Goal: Task Accomplishment & Management: Complete application form

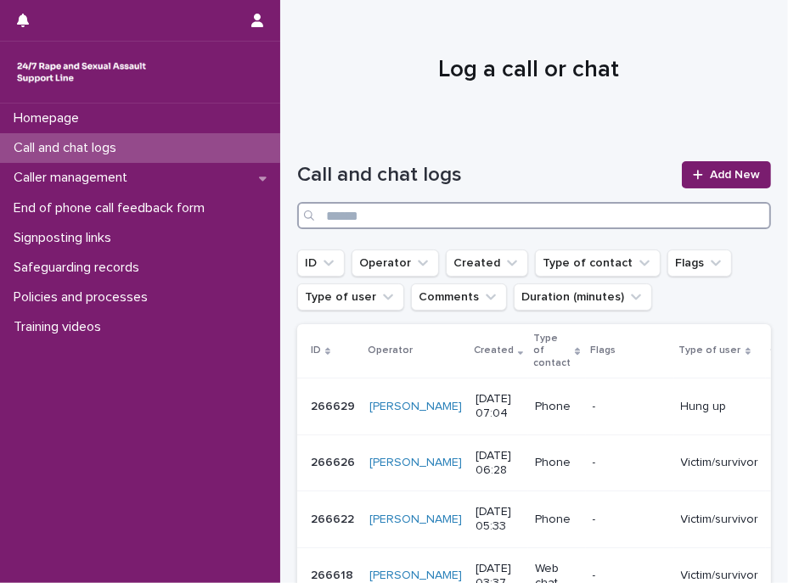
click at [406, 221] on input "Search" at bounding box center [534, 215] width 474 height 27
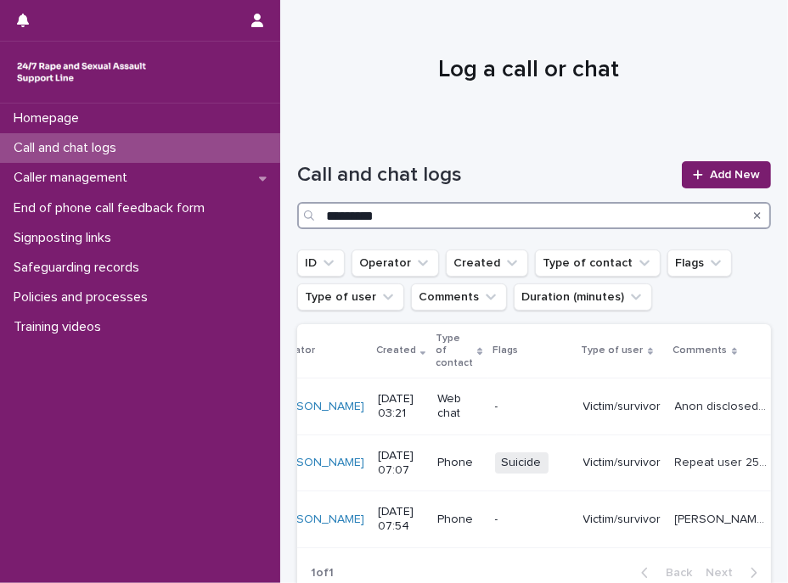
scroll to position [0, 115]
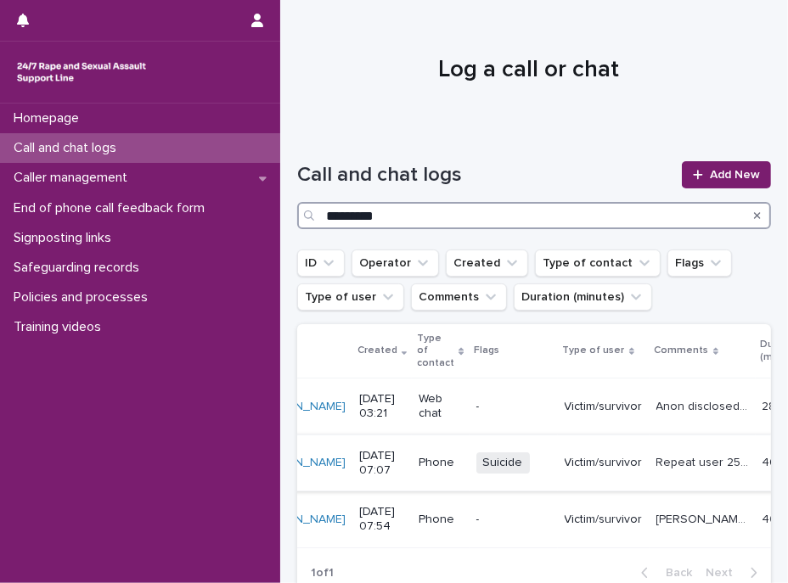
type input "*********"
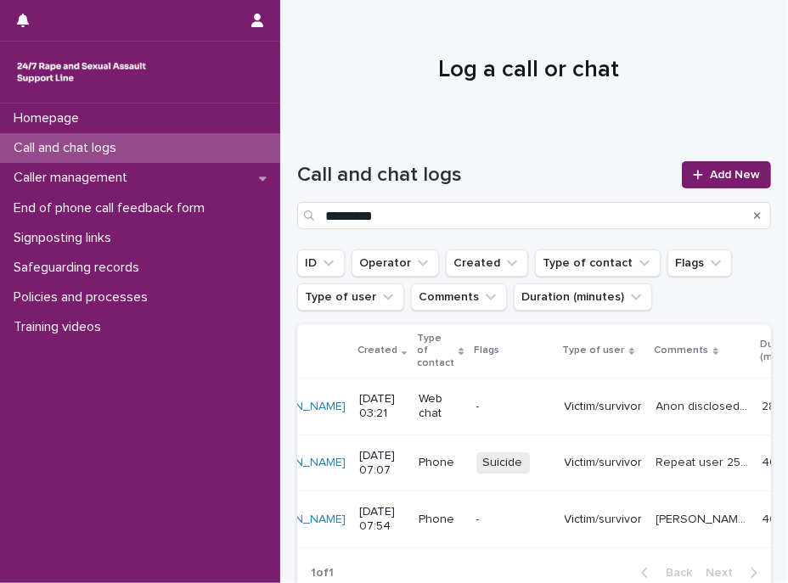
click at [656, 453] on p "Repeat user 250282. [PERSON_NAME] shared that she has been raped and is conside…" at bounding box center [704, 461] width 96 height 18
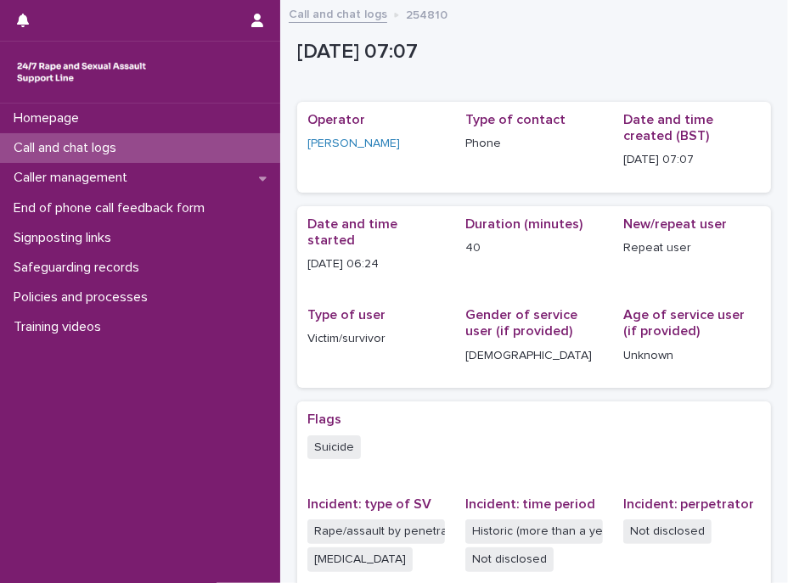
click at [423, 10] on p "254810" at bounding box center [427, 13] width 42 height 19
copy p "254810"
click at [73, 149] on p "Call and chat logs" at bounding box center [68, 148] width 123 height 16
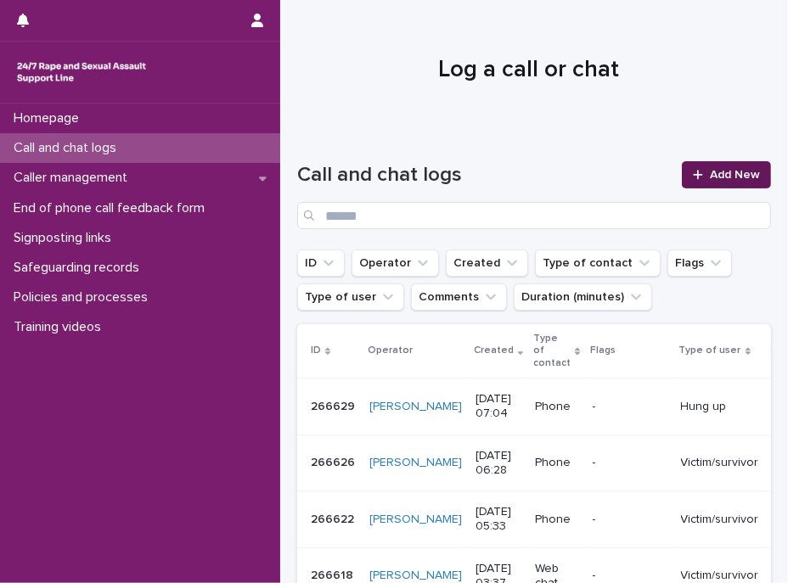
click at [693, 174] on icon at bounding box center [697, 174] width 9 height 9
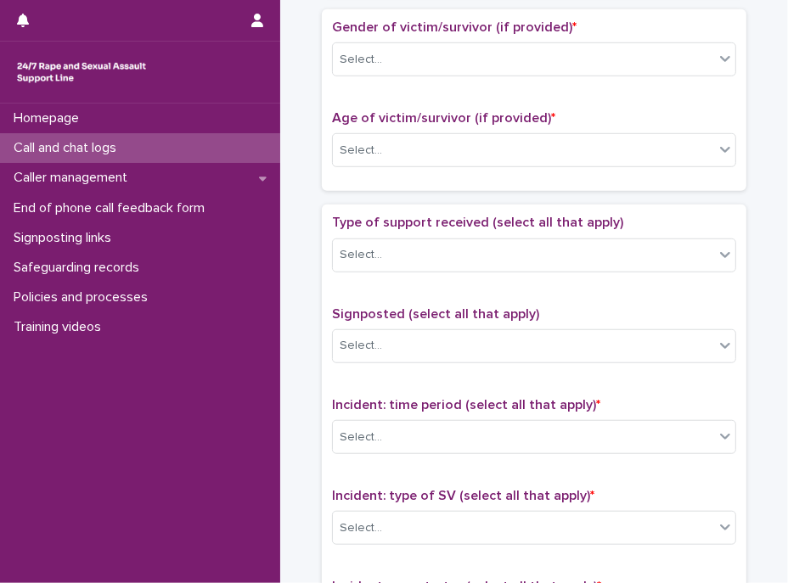
scroll to position [1288, 0]
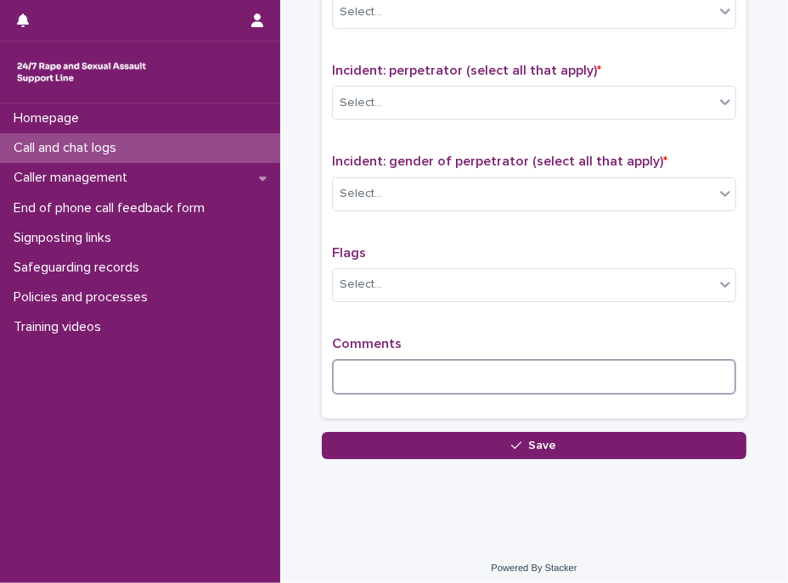
click at [425, 369] on textarea at bounding box center [534, 377] width 404 height 36
paste textarea "******"
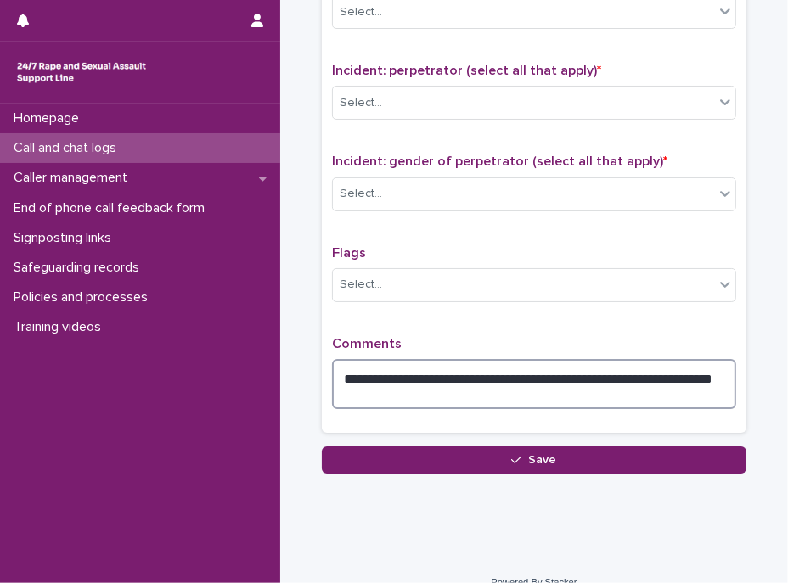
click at [509, 368] on textarea "**********" at bounding box center [534, 384] width 404 height 51
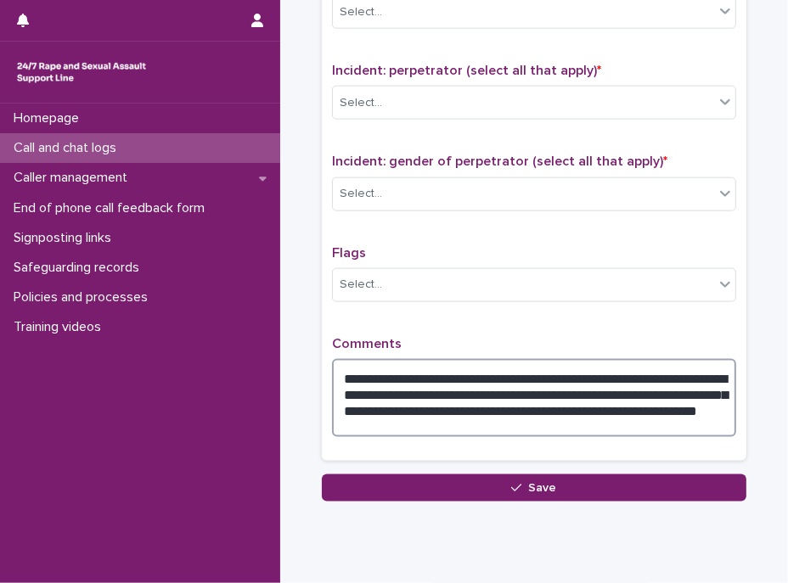
click at [691, 393] on textarea "**********" at bounding box center [534, 398] width 404 height 79
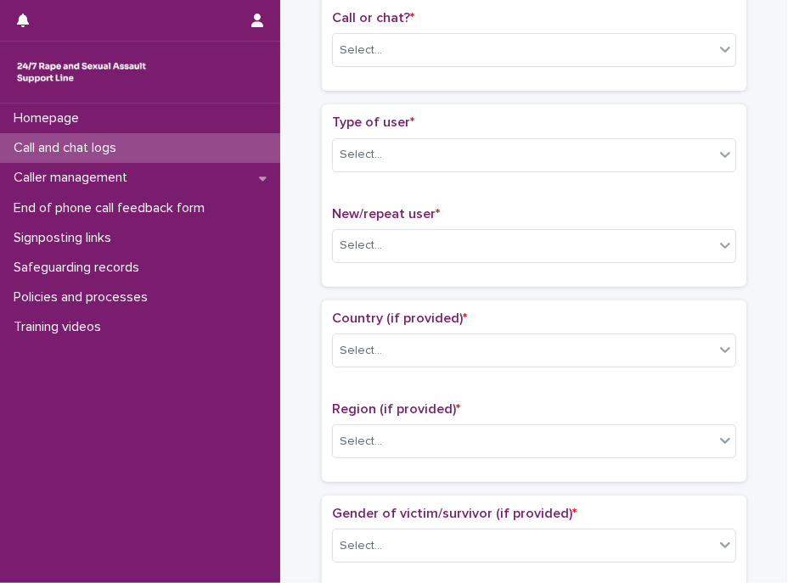
scroll to position [0, 0]
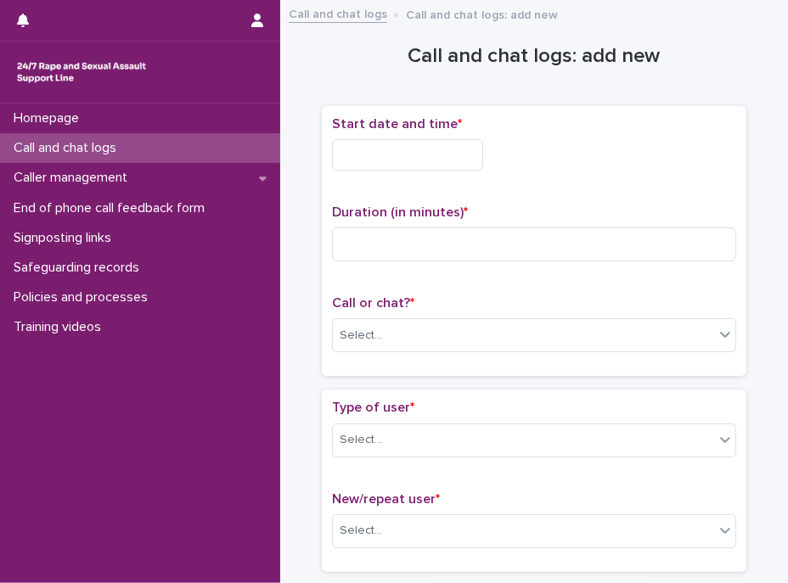
type textarea "**********"
click at [413, 145] on input "text" at bounding box center [407, 154] width 151 height 31
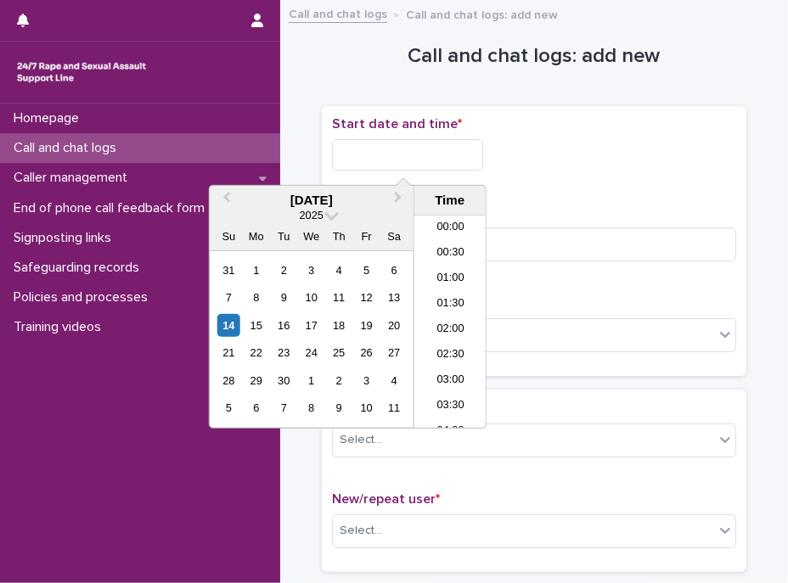
scroll to position [288, 0]
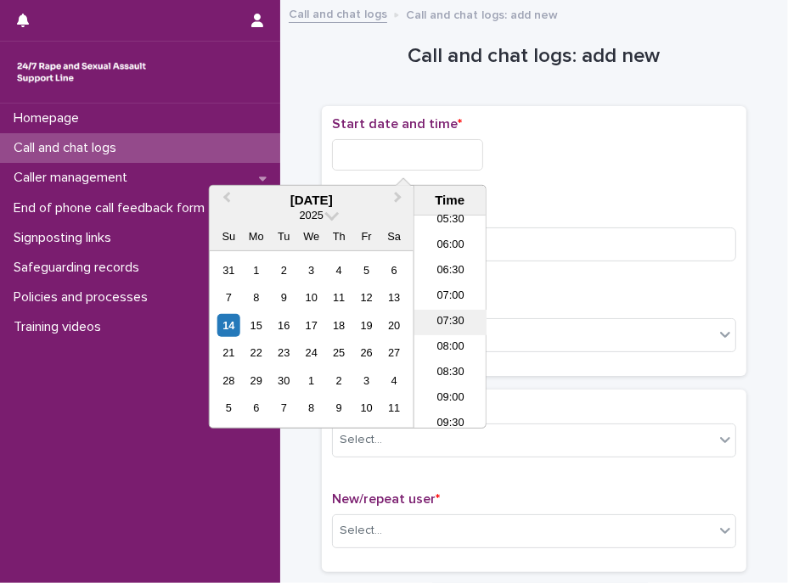
click at [446, 321] on li "07:30" at bounding box center [450, 322] width 72 height 25
type input "**********"
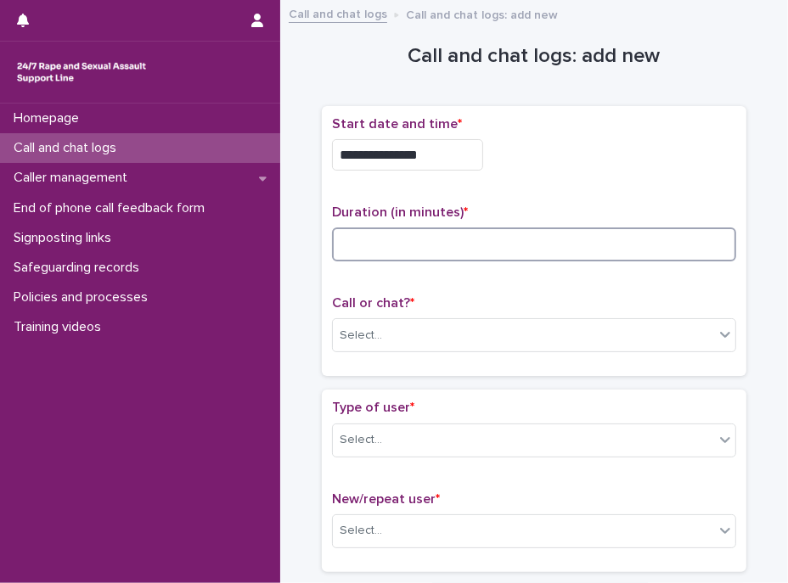
click at [443, 251] on input at bounding box center [534, 244] width 404 height 34
type input "**"
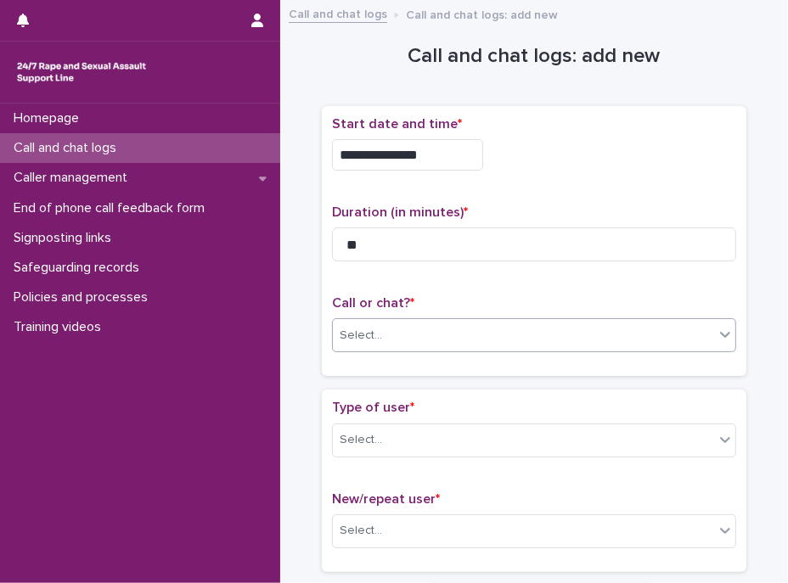
click at [423, 326] on div "Select..." at bounding box center [523, 336] width 381 height 28
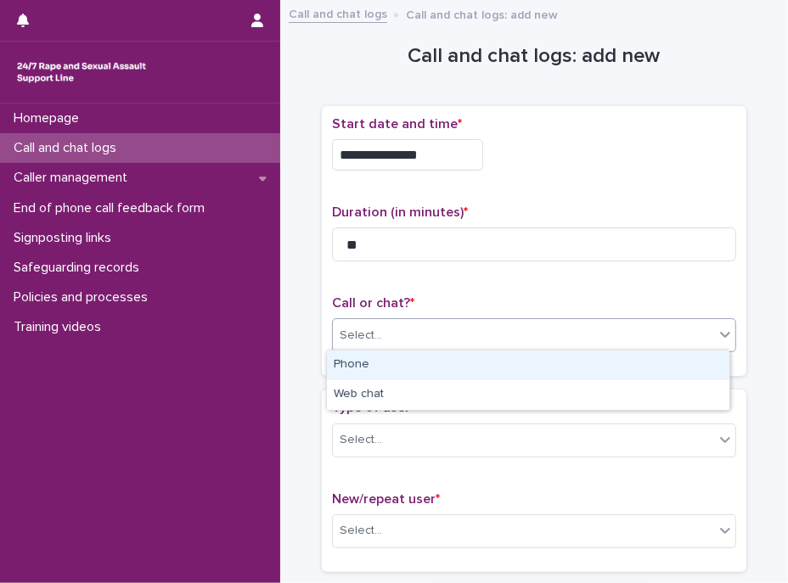
click at [396, 362] on div "Phone" at bounding box center [528, 366] width 402 height 30
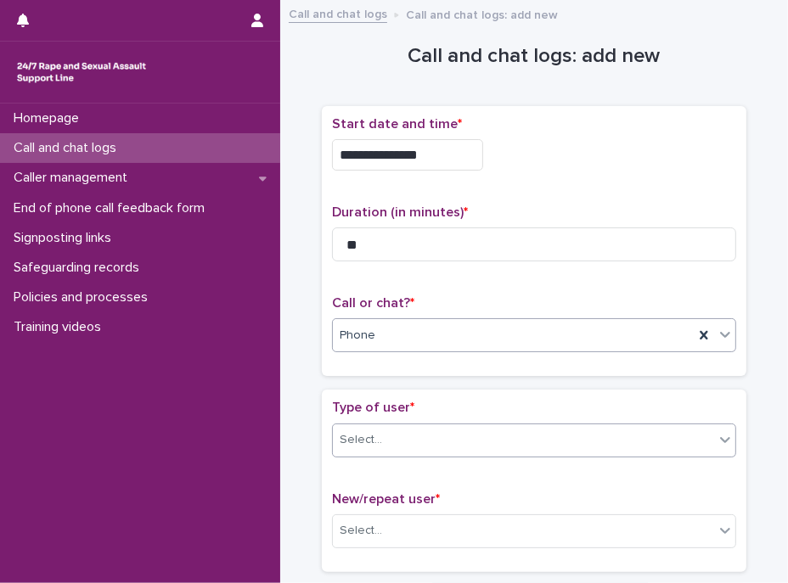
click at [379, 443] on div "Select..." at bounding box center [523, 440] width 381 height 28
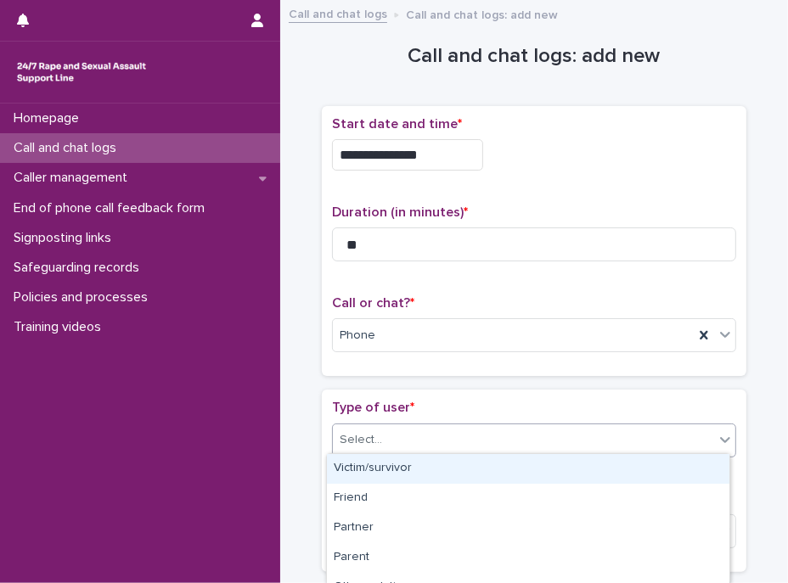
click at [390, 466] on div "Victim/survivor" at bounding box center [528, 469] width 402 height 30
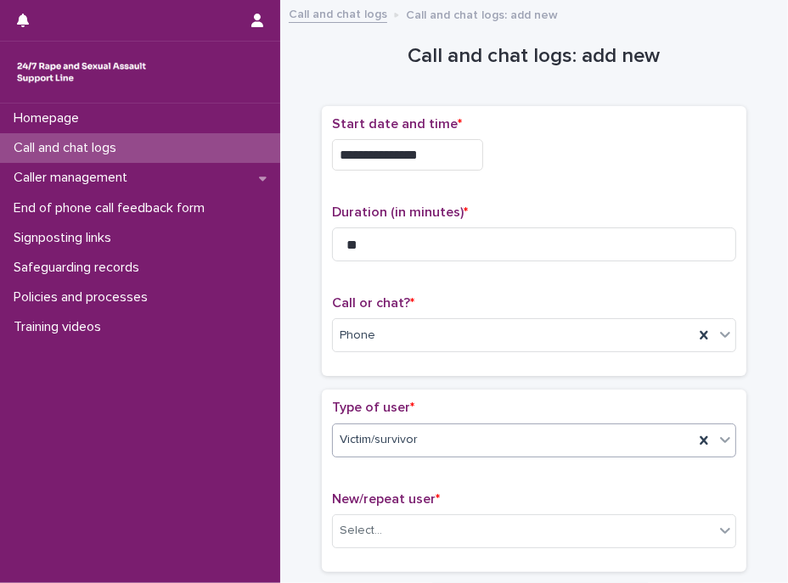
click at [420, 404] on p "Type of user *" at bounding box center [534, 408] width 404 height 16
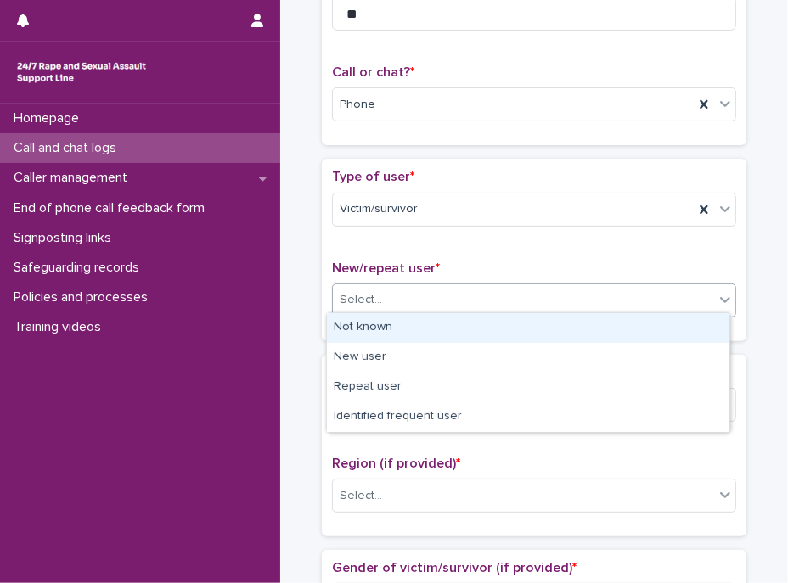
click at [385, 295] on div "Select..." at bounding box center [523, 300] width 381 height 28
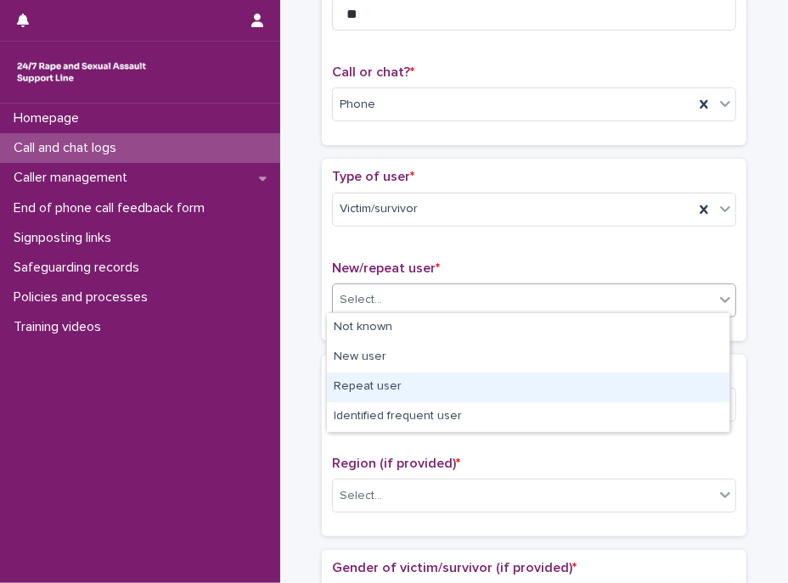
click at [377, 384] on div "Repeat user" at bounding box center [528, 388] width 402 height 30
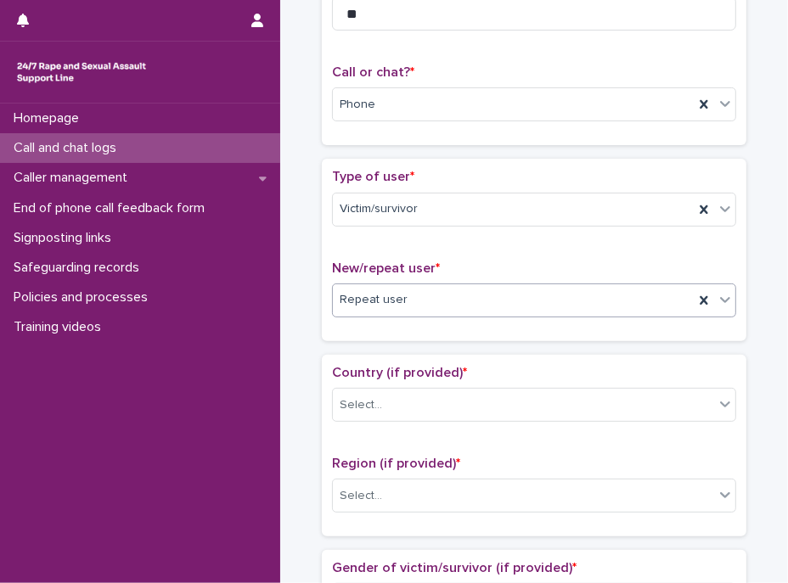
click at [393, 341] on div "Loading... Saving… Type of user * Victim/survivor New/repeat user * option Repe…" at bounding box center [534, 256] width 424 height 195
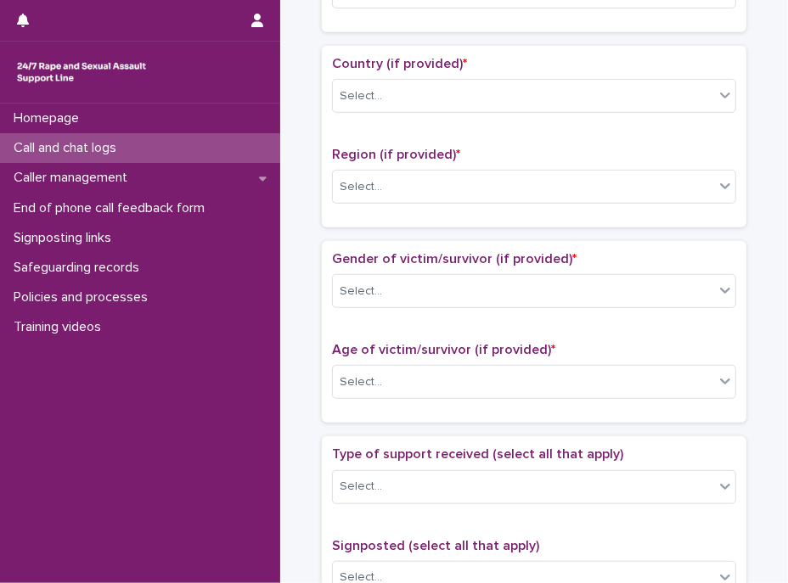
scroll to position [617, 0]
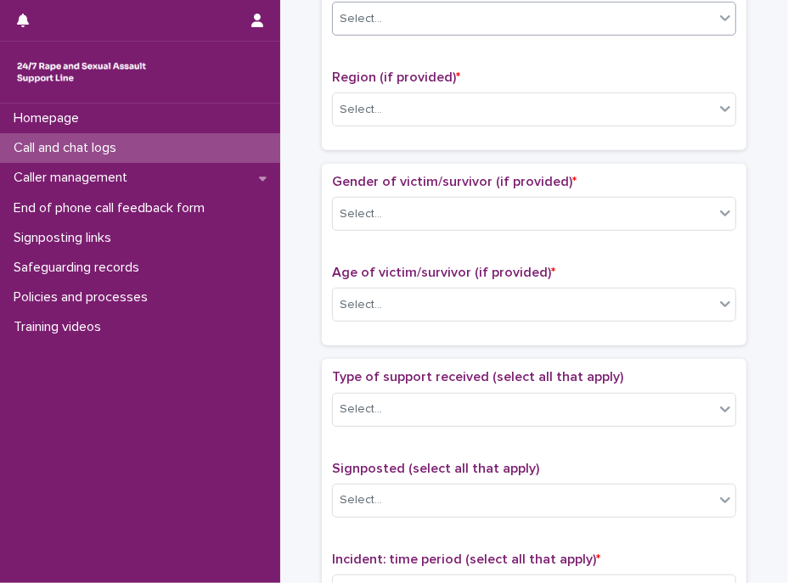
click at [398, 24] on div "Select..." at bounding box center [523, 19] width 381 height 28
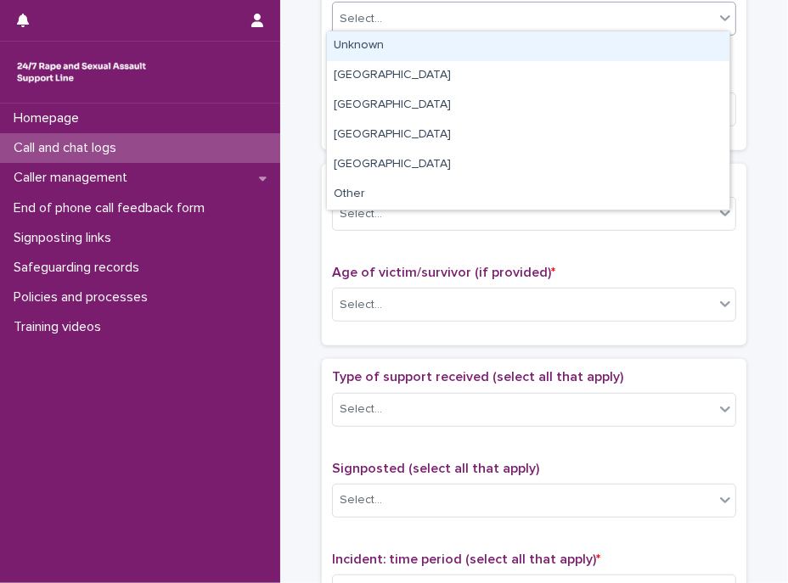
click at [396, 44] on div "Unknown" at bounding box center [528, 46] width 402 height 30
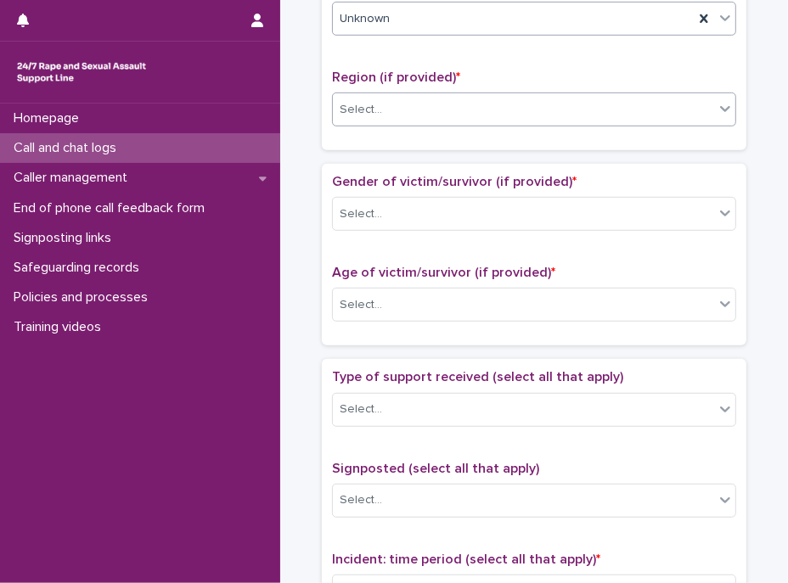
click at [398, 96] on div "Select..." at bounding box center [523, 110] width 381 height 28
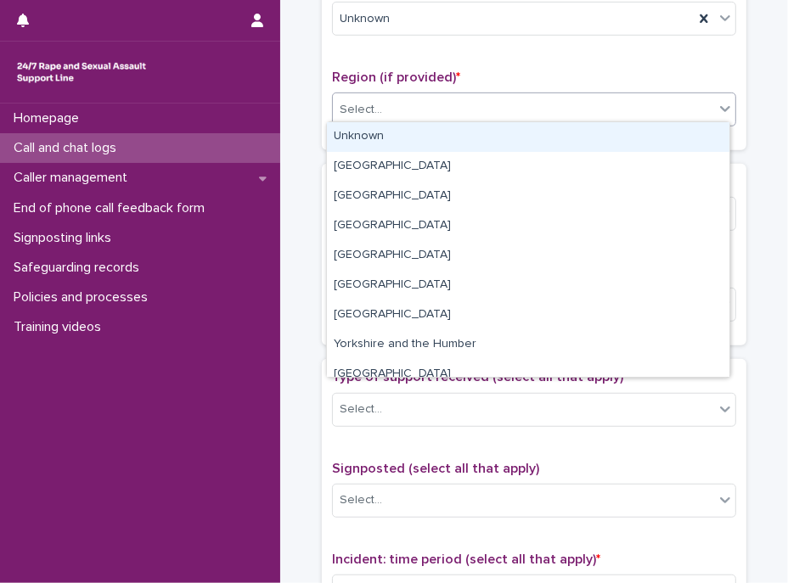
click at [395, 122] on div "Unknown" at bounding box center [528, 137] width 402 height 30
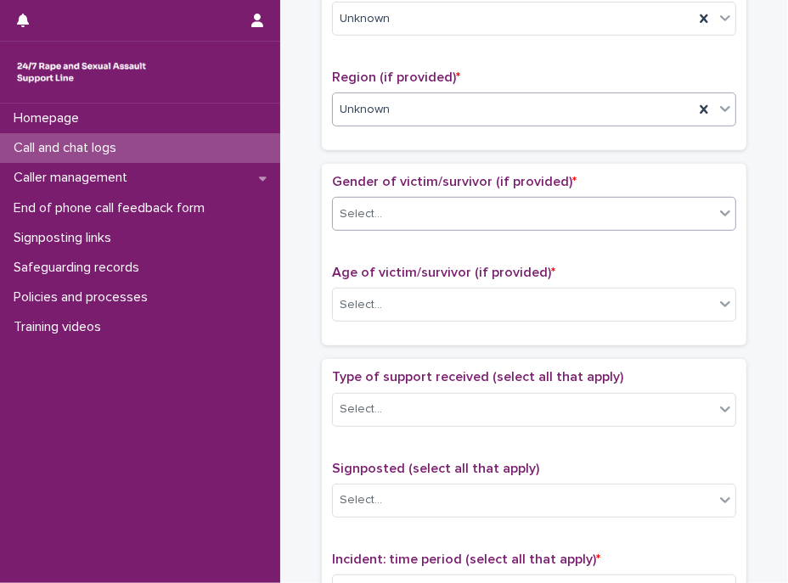
click at [435, 215] on div "Select..." at bounding box center [523, 214] width 381 height 28
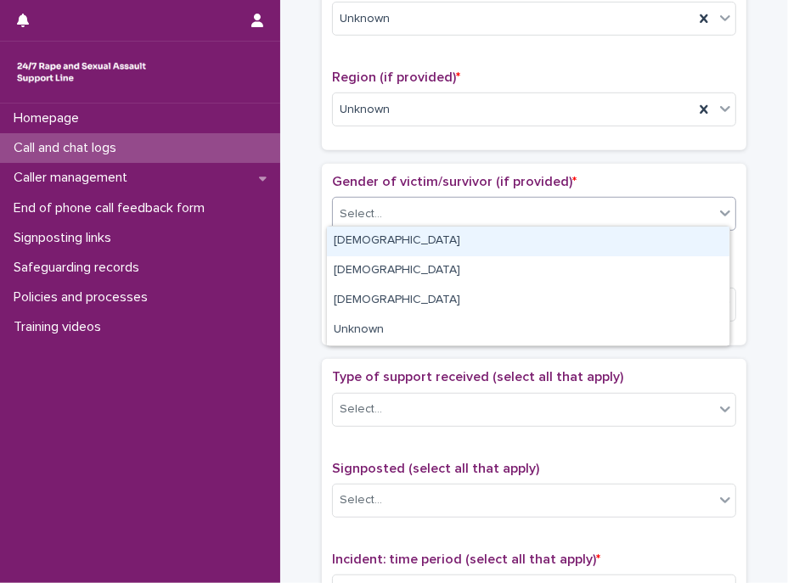
click at [353, 244] on div "[DEMOGRAPHIC_DATA]" at bounding box center [528, 242] width 402 height 30
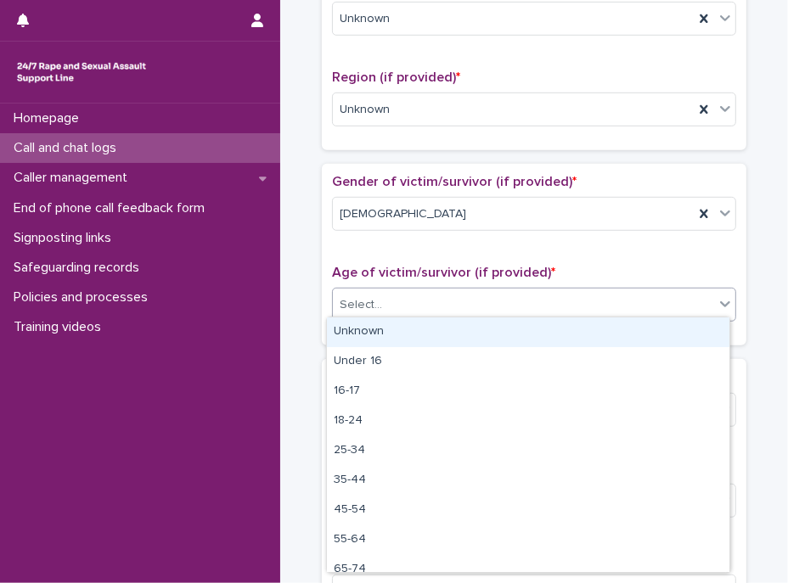
click at [393, 303] on div "Select..." at bounding box center [523, 305] width 381 height 28
click at [386, 332] on div "Unknown" at bounding box center [528, 332] width 402 height 30
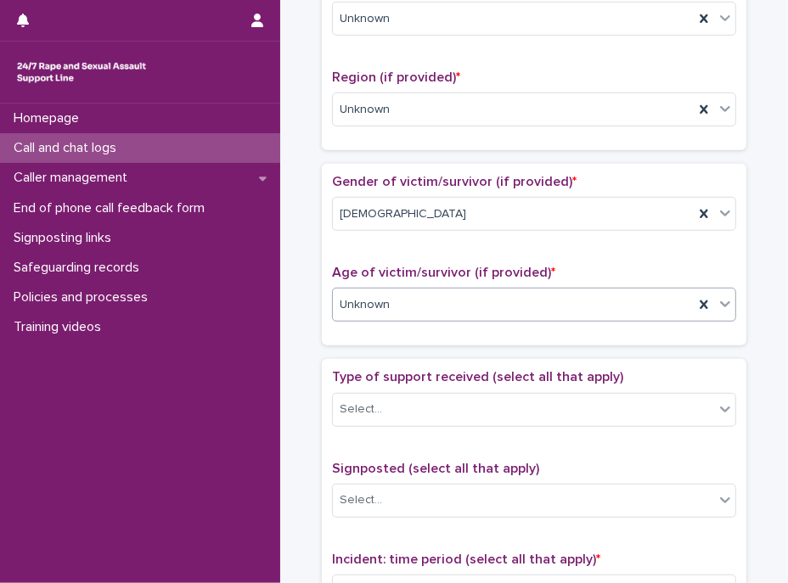
click at [407, 370] on span "Type of support received (select all that apply)" at bounding box center [477, 377] width 291 height 14
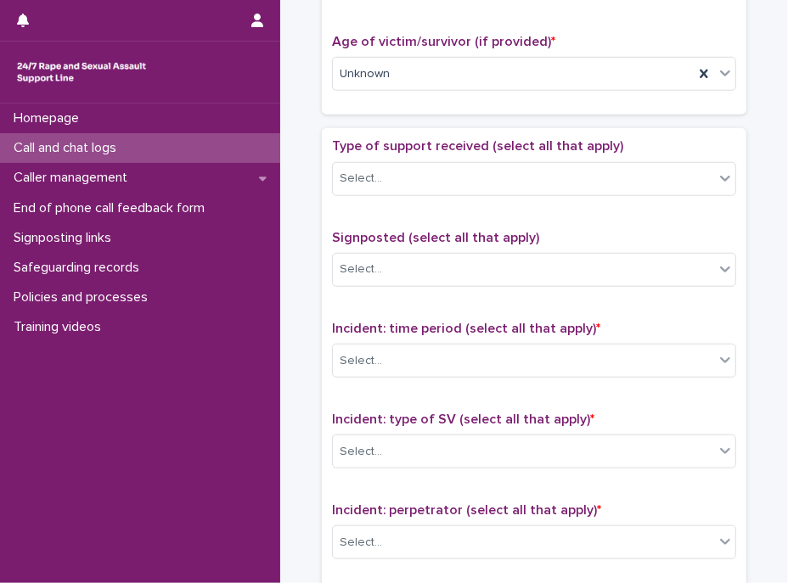
scroll to position [925, 0]
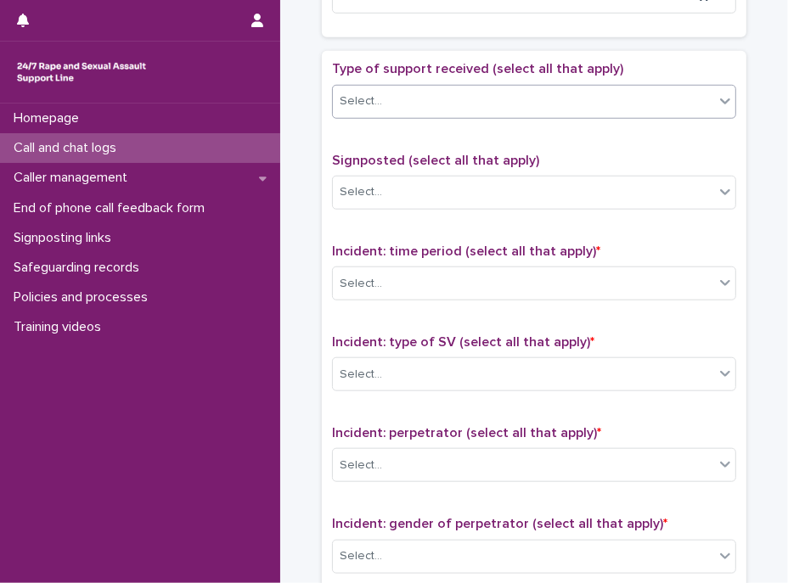
click at [387, 104] on div "Select..." at bounding box center [523, 101] width 381 height 28
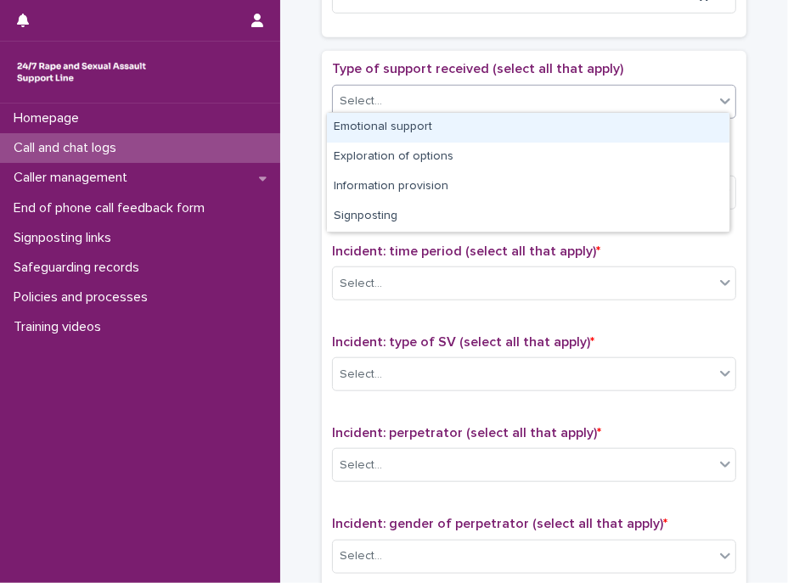
click at [379, 123] on div "Emotional support" at bounding box center [528, 128] width 402 height 30
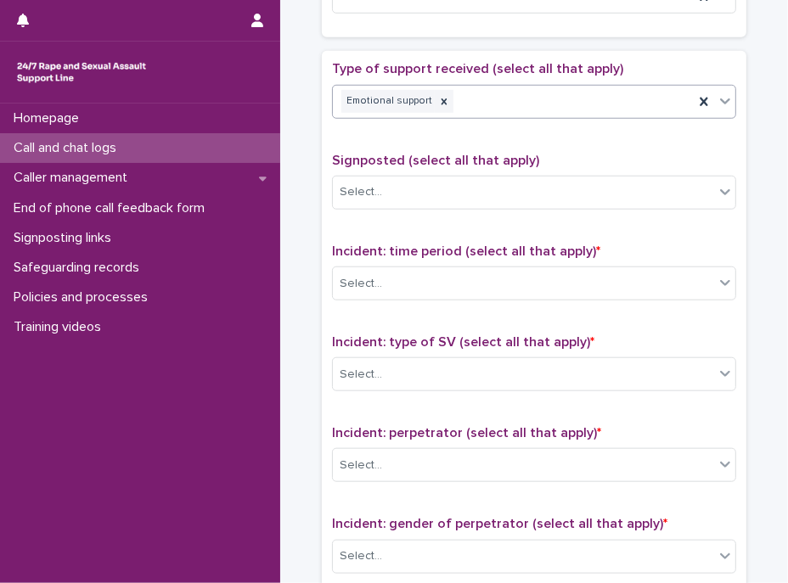
click at [495, 95] on div "Emotional support" at bounding box center [513, 102] width 361 height 30
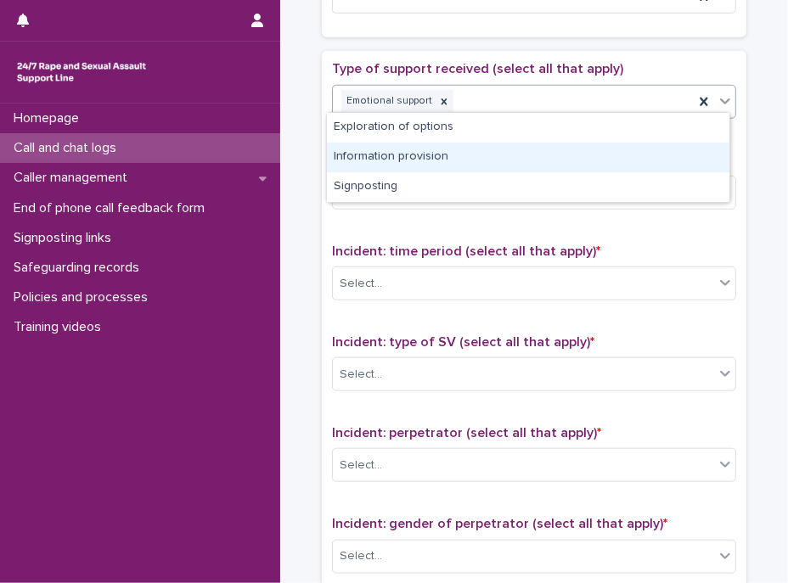
click at [440, 160] on div "Information provision" at bounding box center [528, 158] width 402 height 30
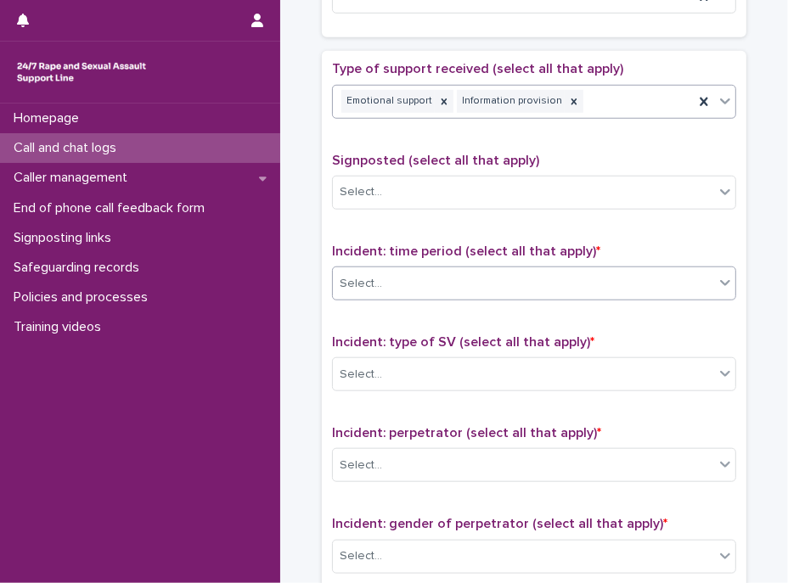
click at [443, 270] on div "Select..." at bounding box center [523, 284] width 381 height 28
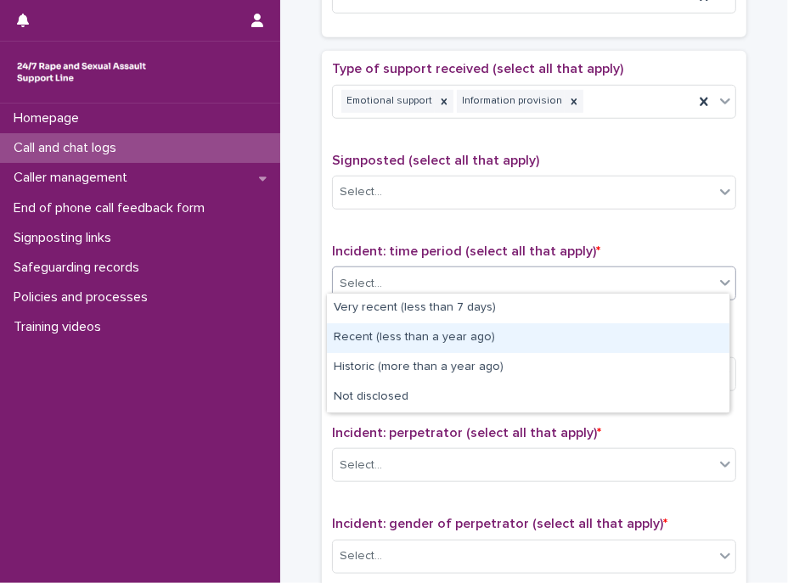
click at [424, 336] on div "Recent (less than a year ago)" at bounding box center [528, 338] width 402 height 30
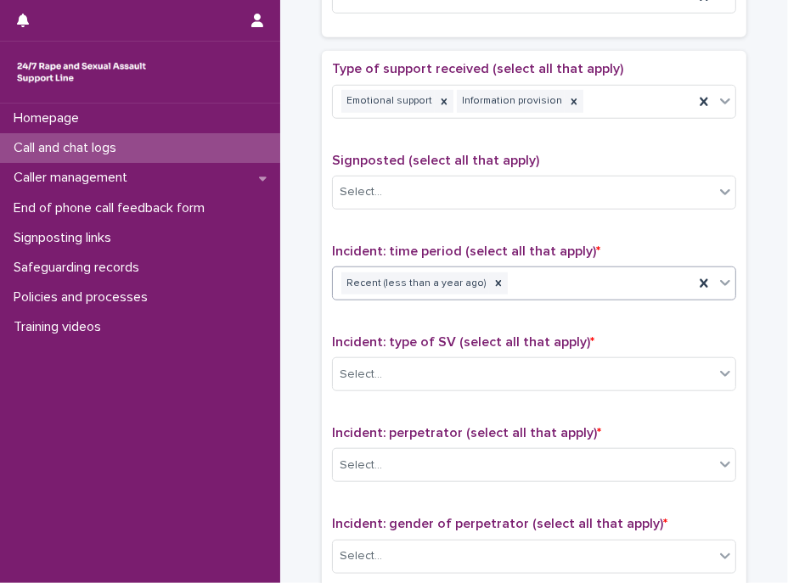
click at [530, 270] on div "Recent (less than a year ago)" at bounding box center [513, 284] width 361 height 30
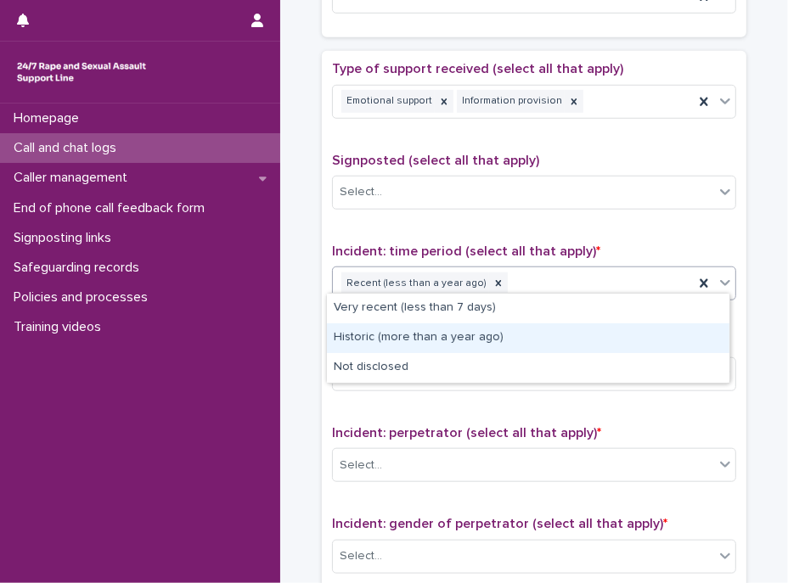
click at [407, 337] on div "Historic (more than a year ago)" at bounding box center [528, 338] width 402 height 30
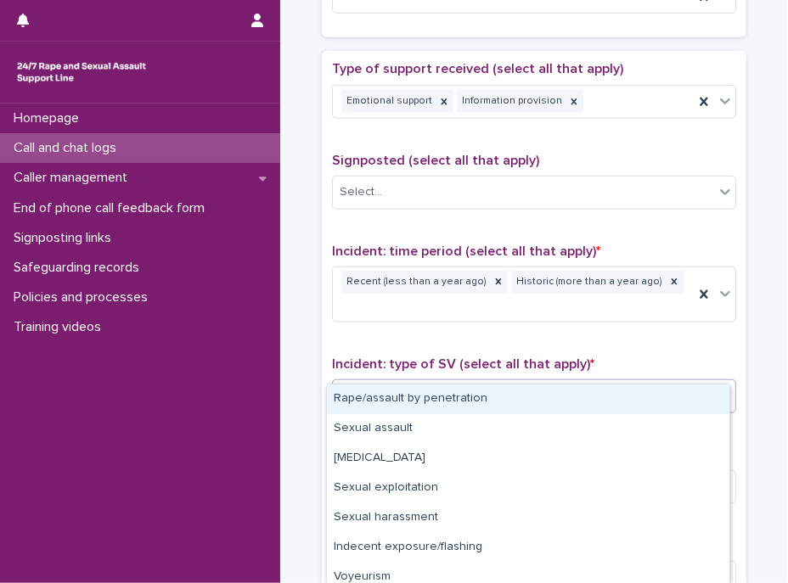
click at [459, 382] on div "Select..." at bounding box center [523, 396] width 381 height 28
click at [462, 392] on div "Rape/assault by penetration" at bounding box center [528, 399] width 402 height 30
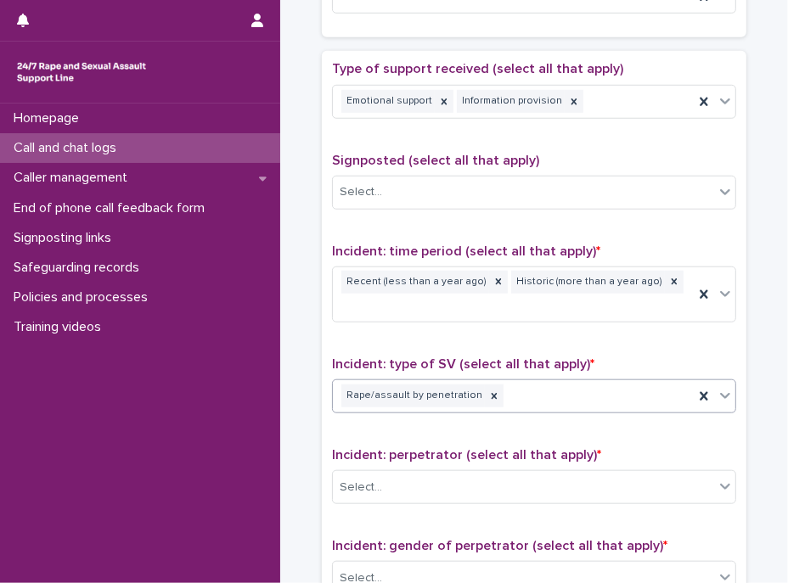
click at [585, 381] on div "Rape/assault by penetration" at bounding box center [513, 396] width 361 height 30
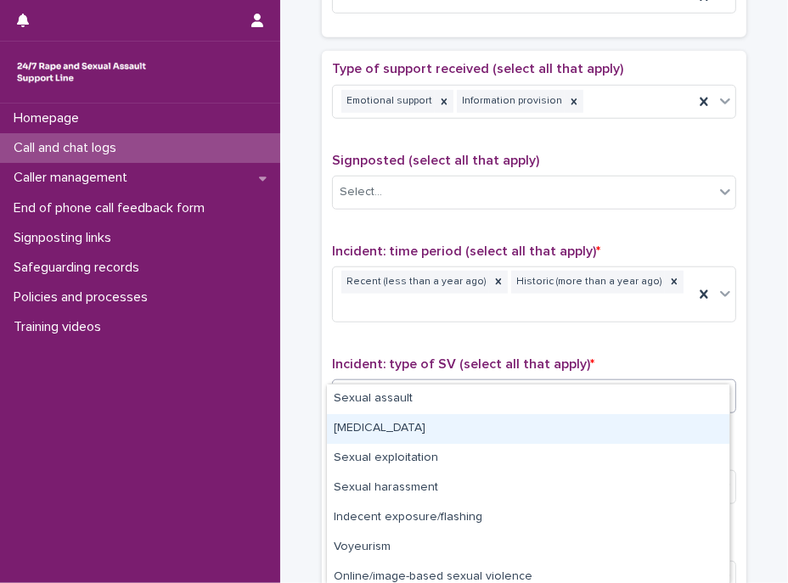
click at [435, 428] on div "[MEDICAL_DATA]" at bounding box center [528, 429] width 402 height 30
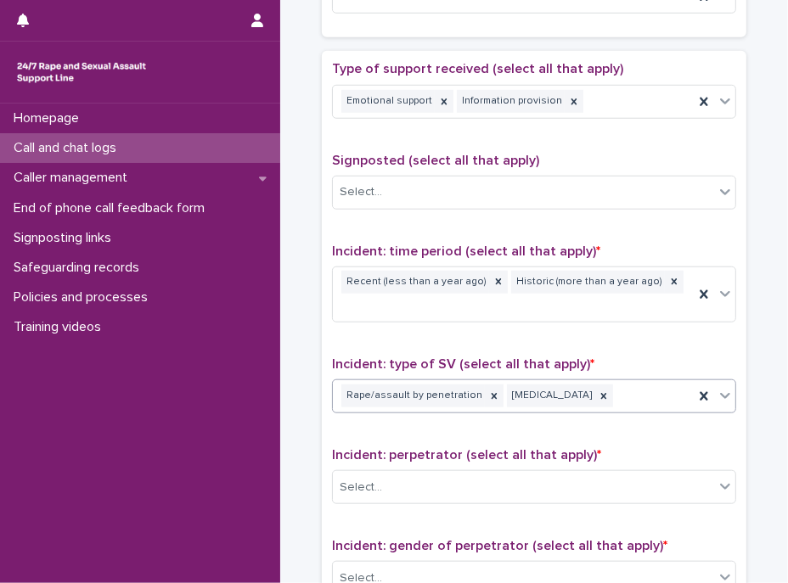
click at [543, 357] on span "Incident: type of SV (select all that apply) *" at bounding box center [463, 364] width 262 height 14
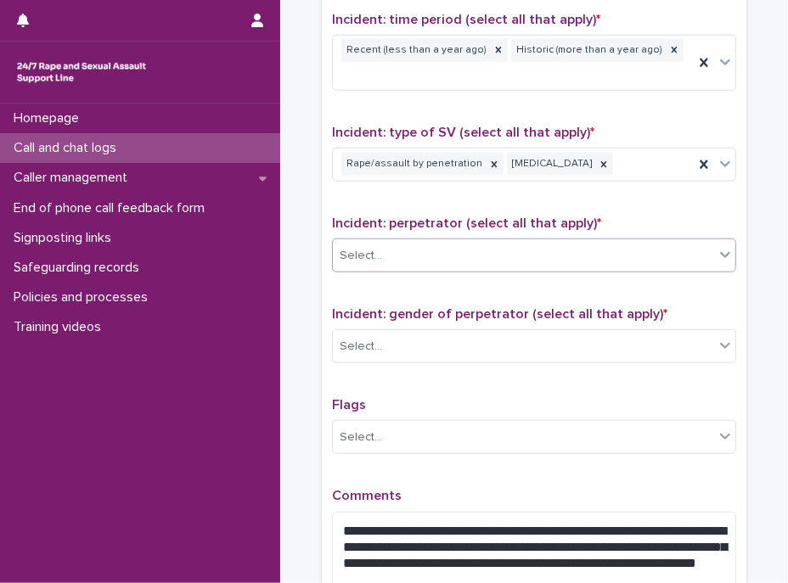
click at [384, 242] on div "Select..." at bounding box center [523, 256] width 381 height 28
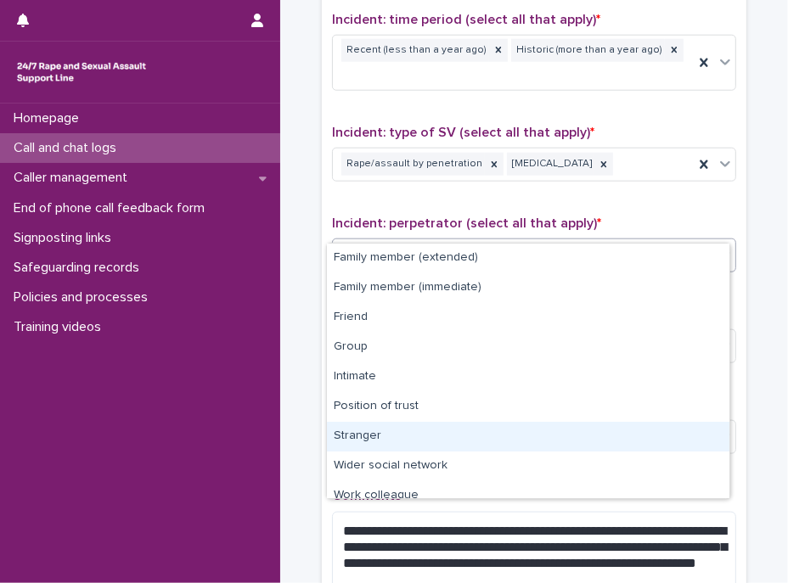
scroll to position [71, 0]
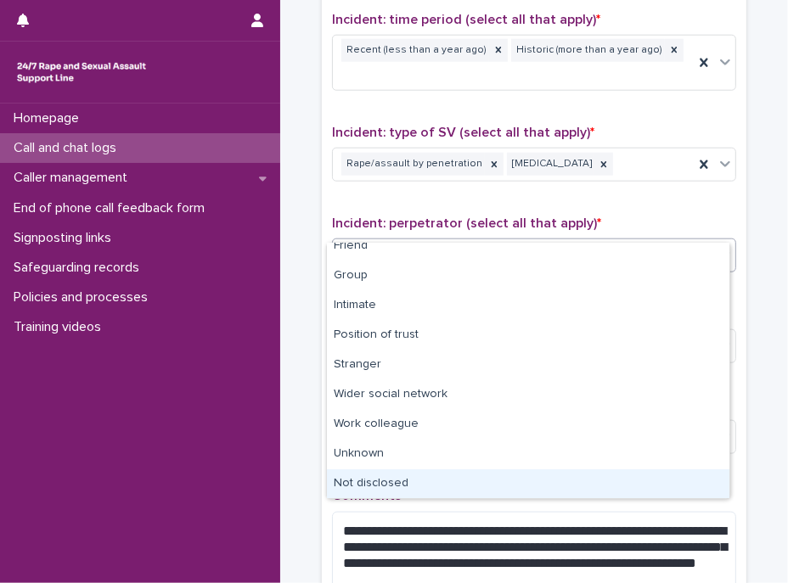
click at [390, 476] on div "Not disclosed" at bounding box center [528, 484] width 402 height 30
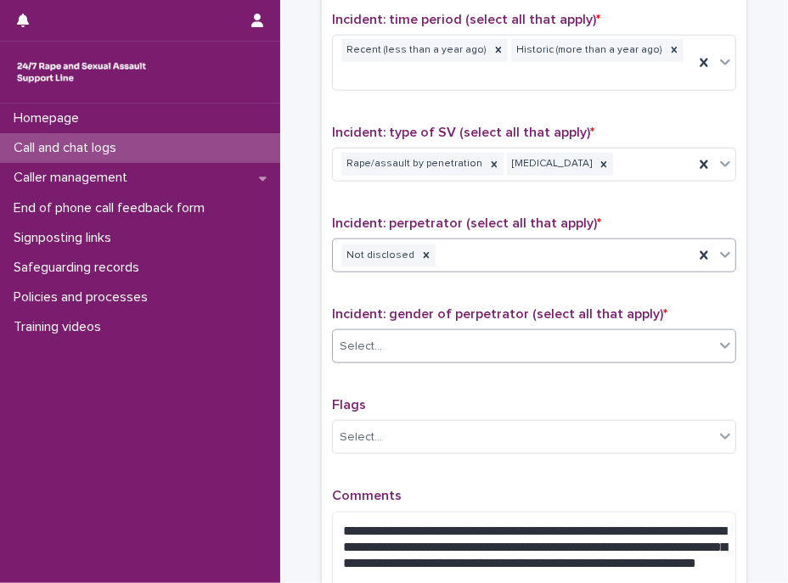
click at [407, 333] on div "Select..." at bounding box center [523, 347] width 381 height 28
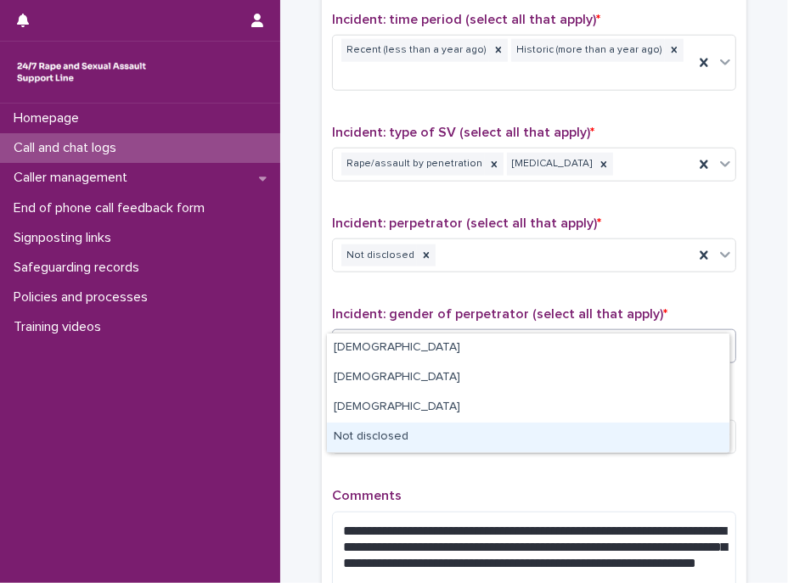
click at [375, 437] on div "Not disclosed" at bounding box center [528, 438] width 402 height 30
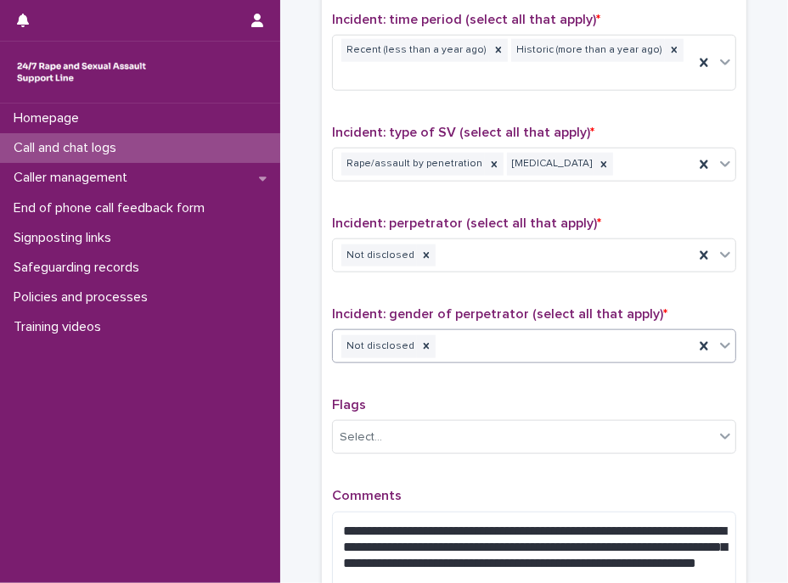
click at [397, 397] on p "Flags" at bounding box center [534, 405] width 404 height 16
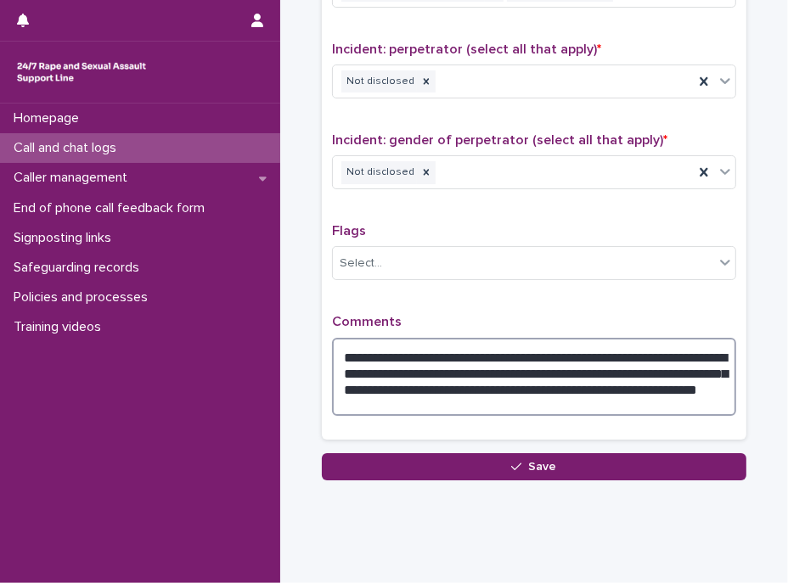
click at [678, 338] on textarea "**********" at bounding box center [534, 377] width 404 height 79
click at [670, 338] on textarea "**********" at bounding box center [534, 377] width 404 height 79
click at [446, 345] on textarea "**********" at bounding box center [534, 377] width 404 height 79
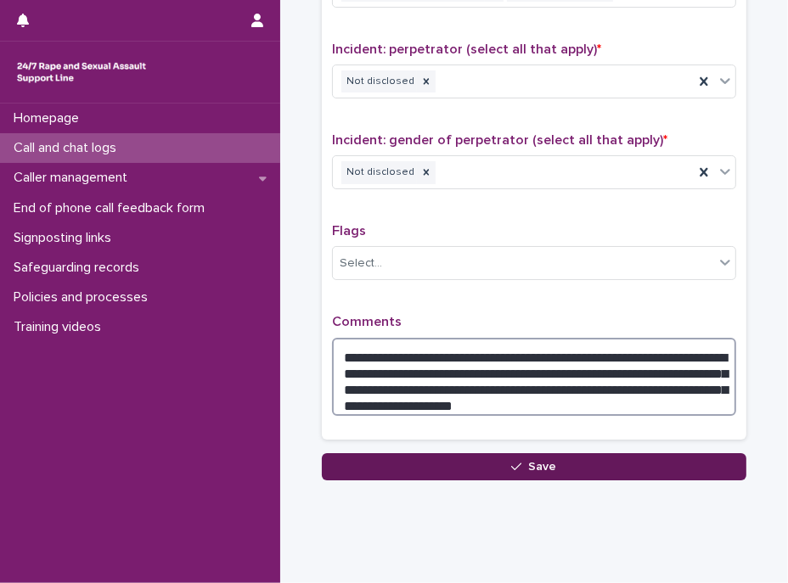
type textarea "**********"
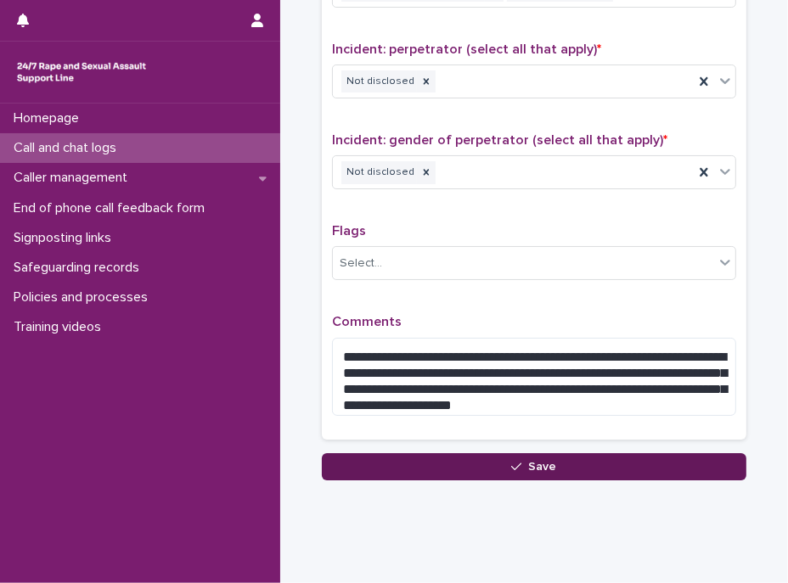
click at [582, 453] on button "Save" at bounding box center [534, 466] width 424 height 27
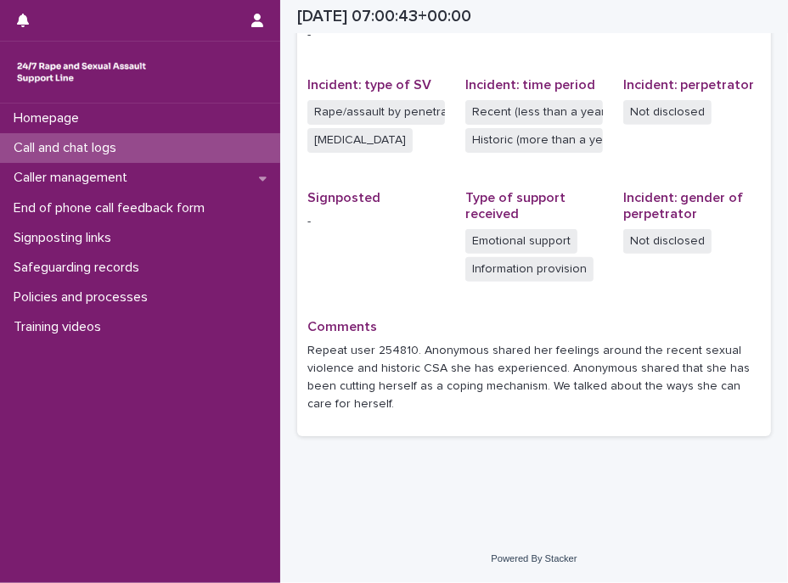
scroll to position [392, 0]
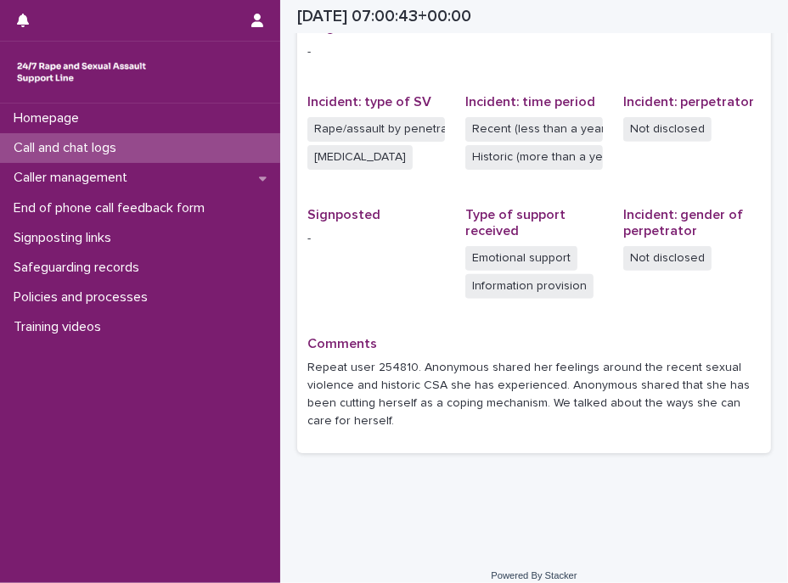
click at [367, 295] on span "Signposted -" at bounding box center [375, 261] width 137 height 109
click at [99, 148] on p "Call and chat logs" at bounding box center [68, 148] width 123 height 16
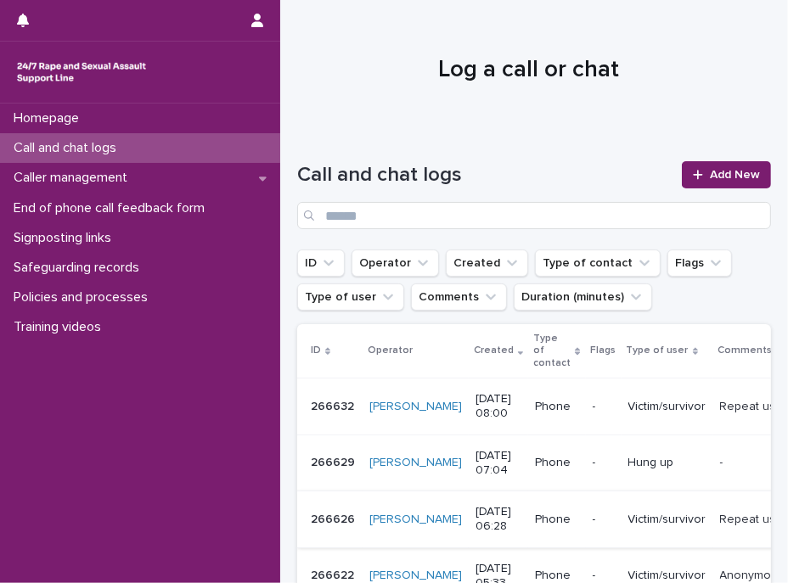
scroll to position [231, 0]
